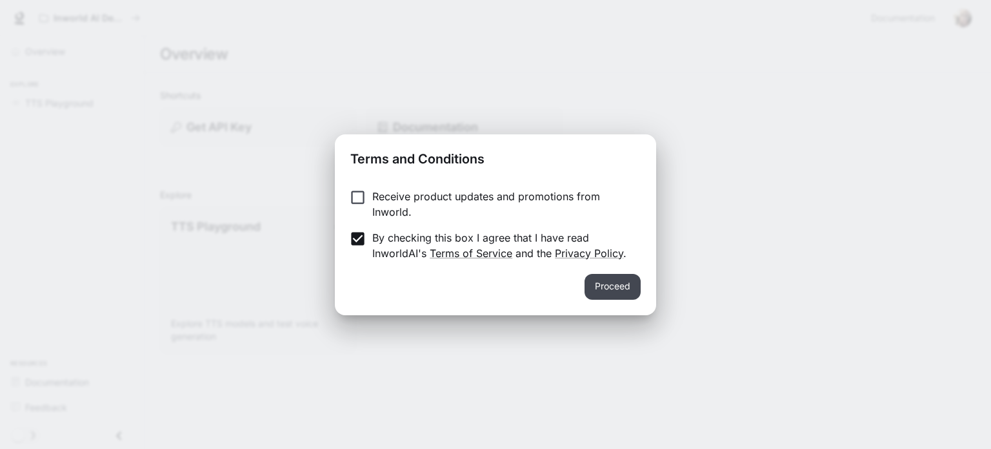
click at [593, 287] on button "Proceed" at bounding box center [613, 287] width 56 height 26
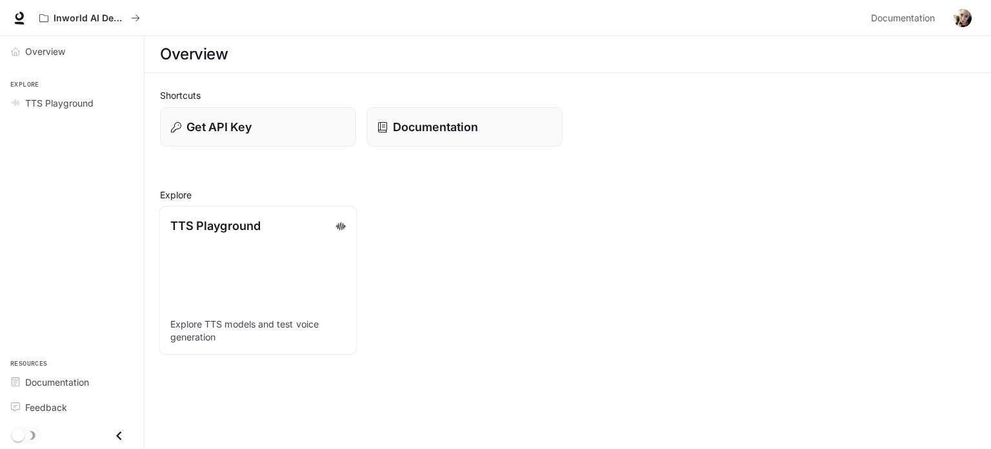
click at [230, 229] on p "TTS Playground" at bounding box center [215, 225] width 90 height 17
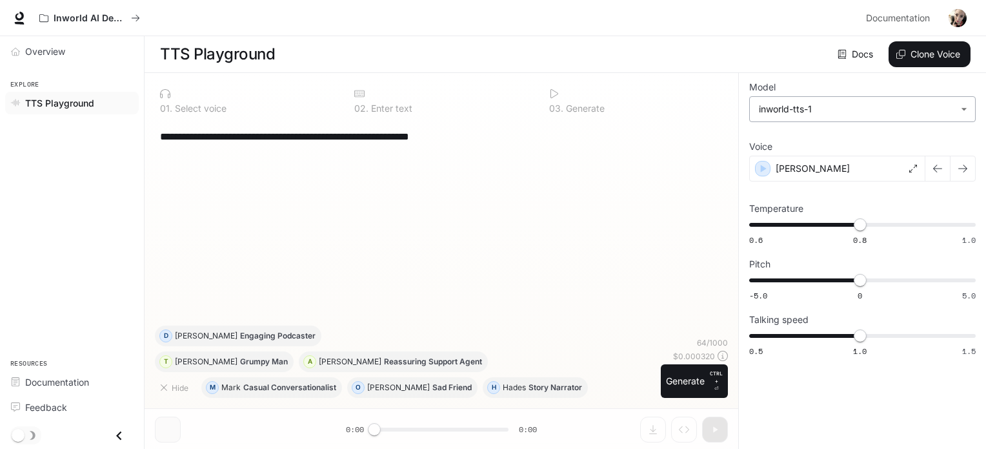
click at [796, 114] on body "**********" at bounding box center [493, 224] width 986 height 449
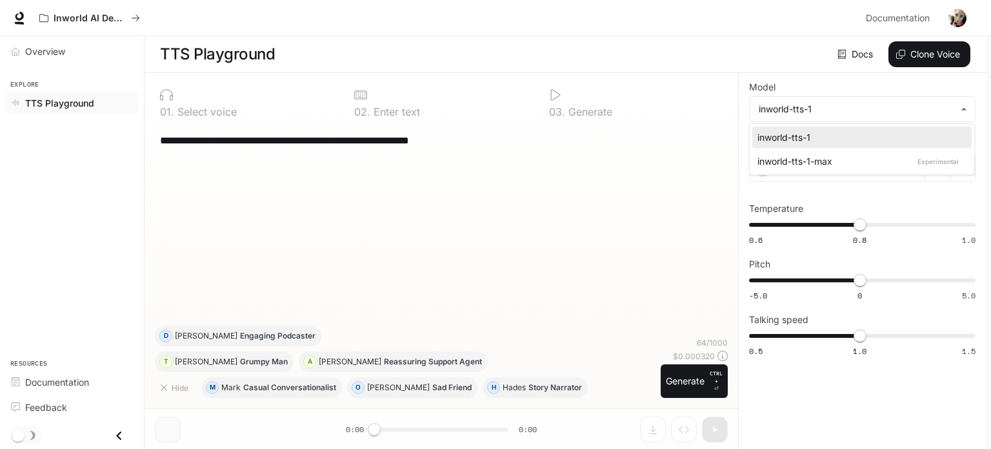
click at [767, 172] on ul "inworld-tts-1 inworld-tts-1-max Experimental" at bounding box center [862, 149] width 225 height 50
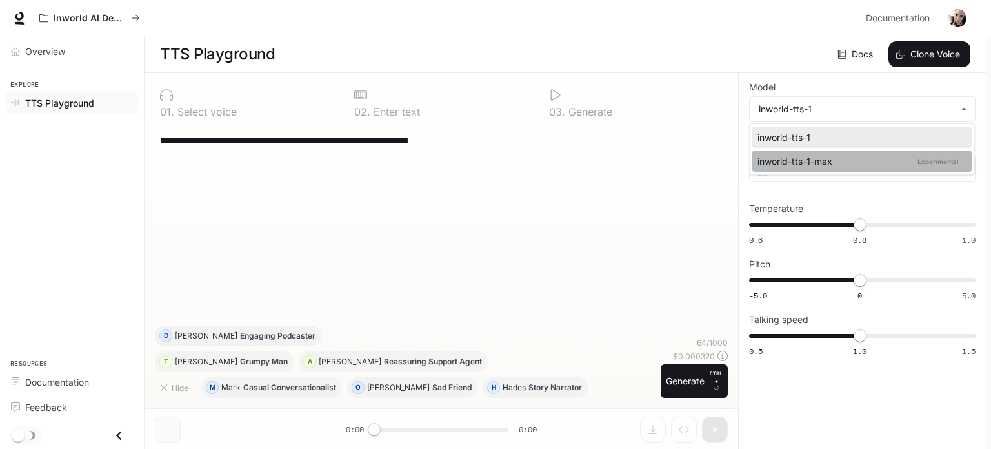
click at [766, 165] on div "inworld-tts-1-max Experimental" at bounding box center [860, 161] width 204 height 14
type input "**********"
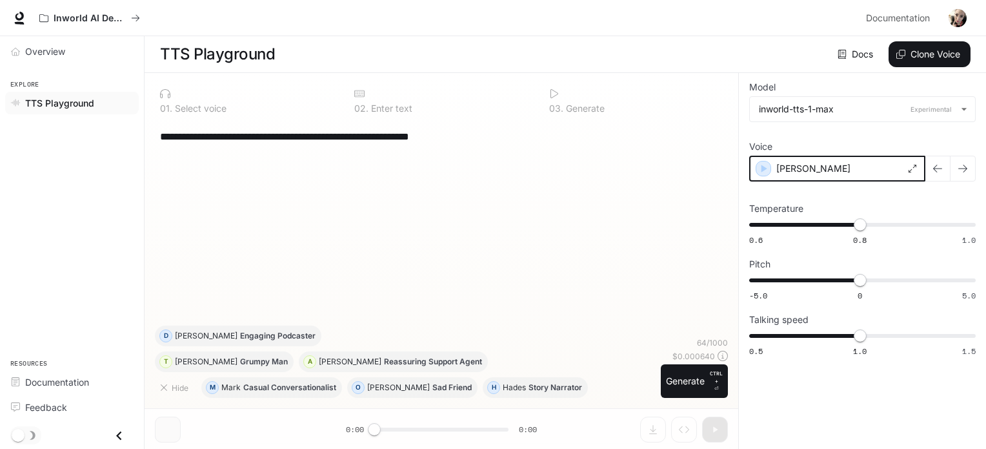
click at [765, 168] on icon "button" at bounding box center [763, 168] width 13 height 13
click at [32, 51] on span "Overview" at bounding box center [45, 52] width 40 height 14
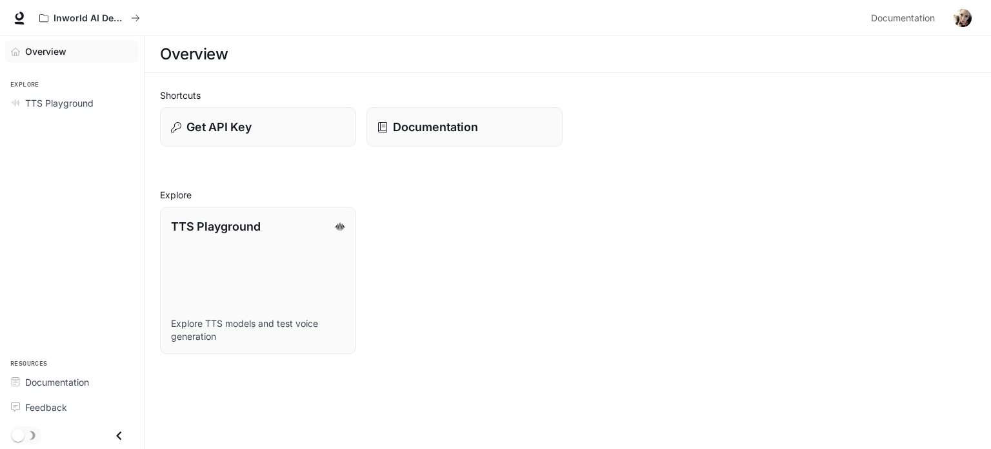
click at [17, 56] on link "Overview" at bounding box center [72, 51] width 134 height 23
click at [21, 20] on icon at bounding box center [19, 18] width 13 height 13
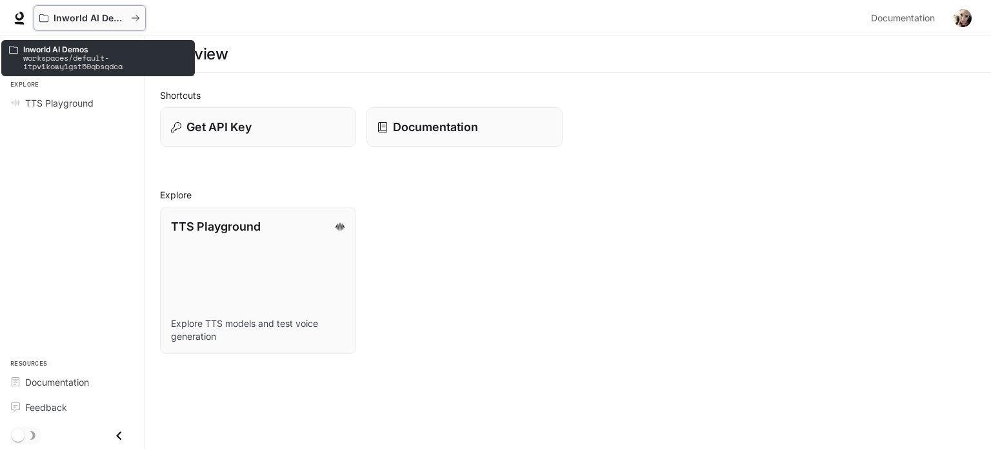
click at [137, 18] on icon "All workspaces" at bounding box center [135, 18] width 9 height 9
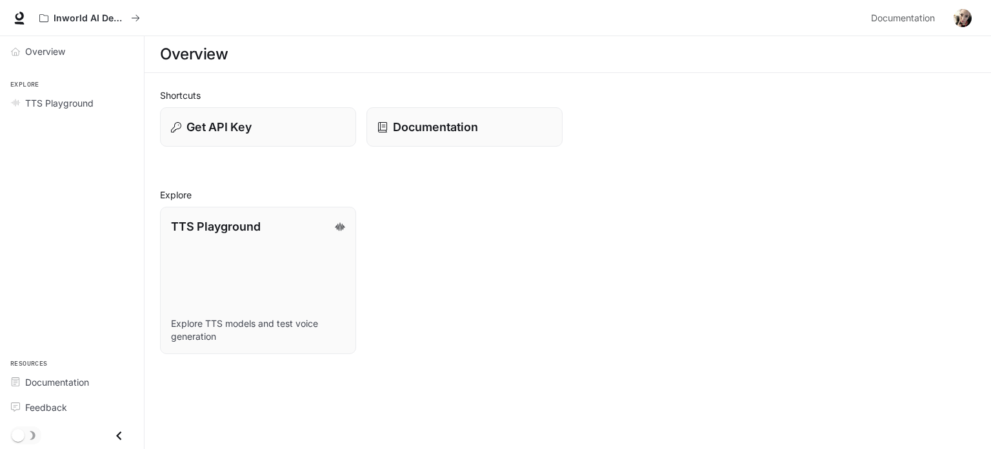
click at [221, 52] on h1 "Overview" at bounding box center [194, 54] width 68 height 26
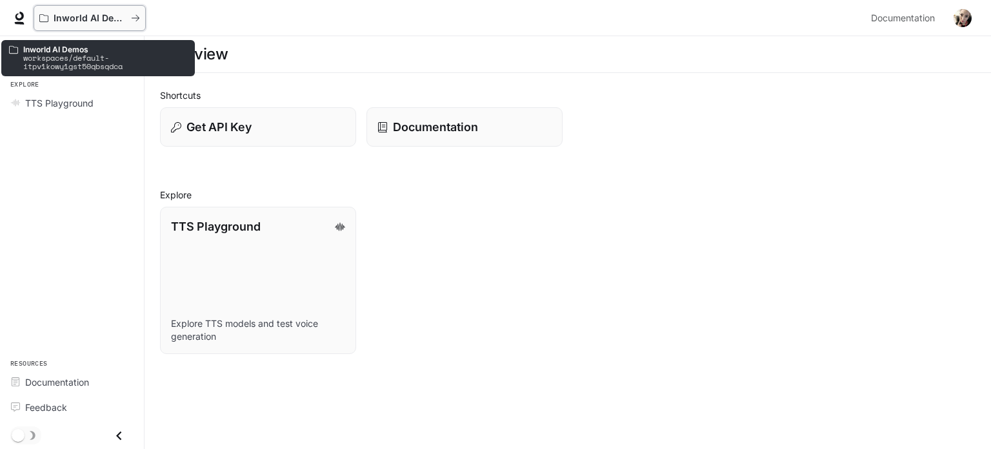
click at [121, 15] on p "Inworld AI Demos" at bounding box center [90, 18] width 72 height 11
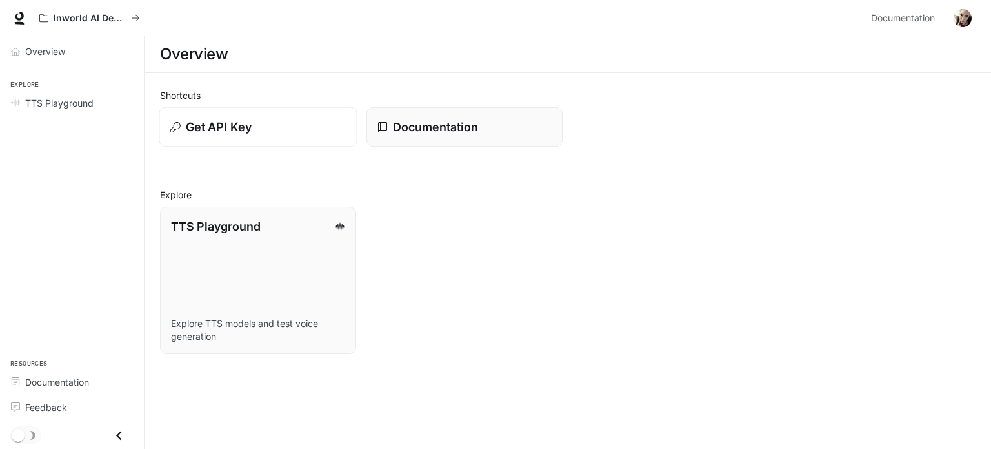
click at [225, 139] on button "Get API Key" at bounding box center [258, 127] width 198 height 40
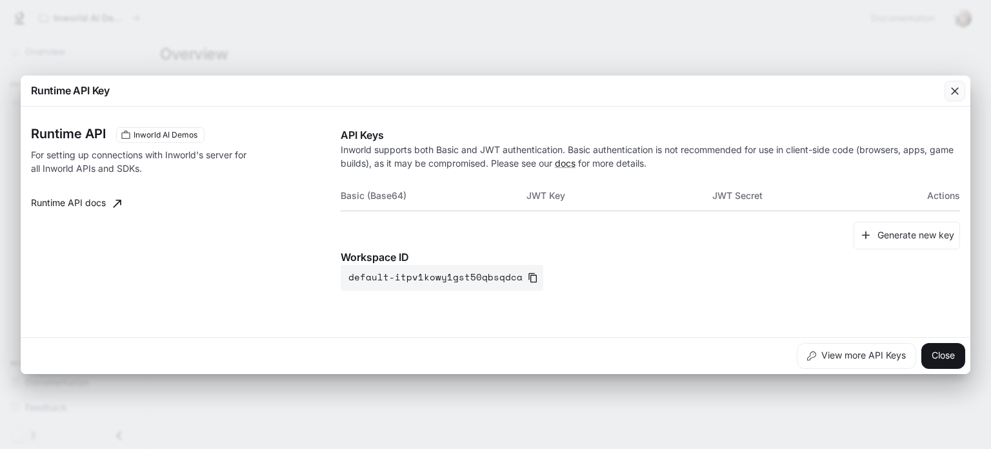
click at [953, 94] on icon "button" at bounding box center [955, 91] width 13 height 13
